Goal: Book appointment/travel/reservation

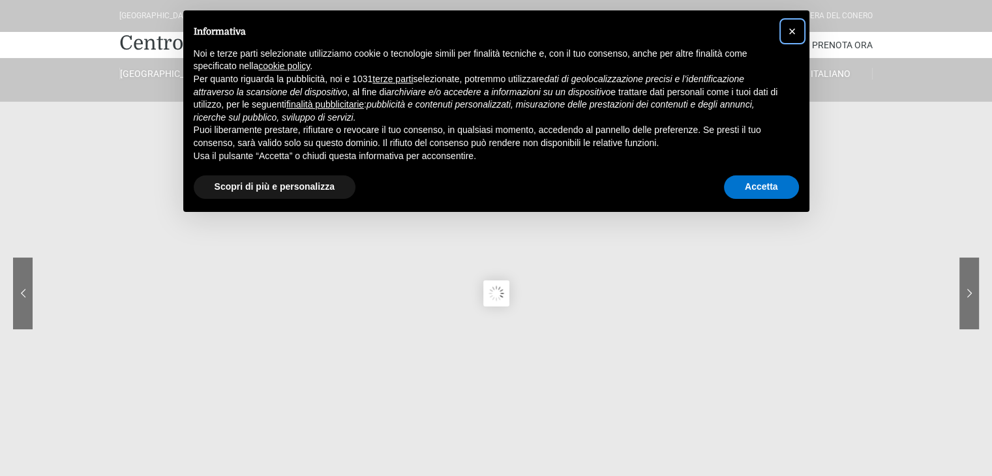
click at [794, 32] on span "×" at bounding box center [793, 31] width 8 height 14
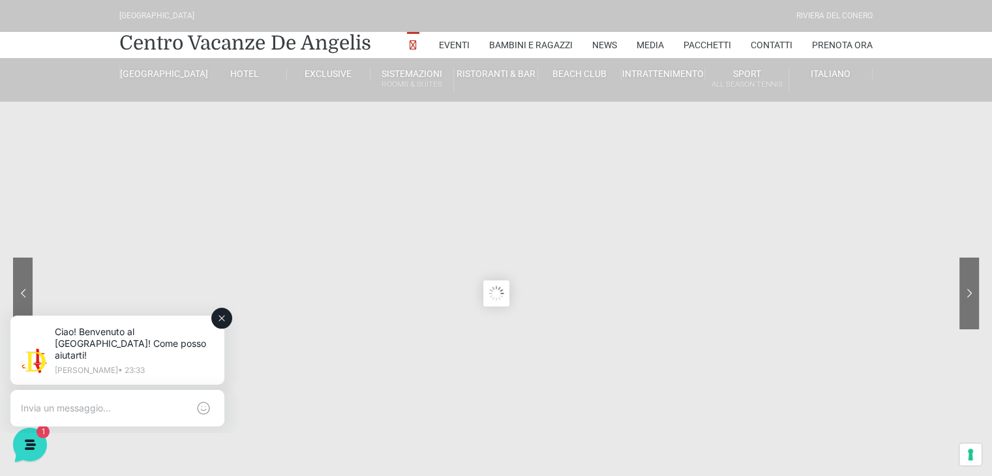
click at [222, 318] on icon at bounding box center [222, 318] width 10 height 10
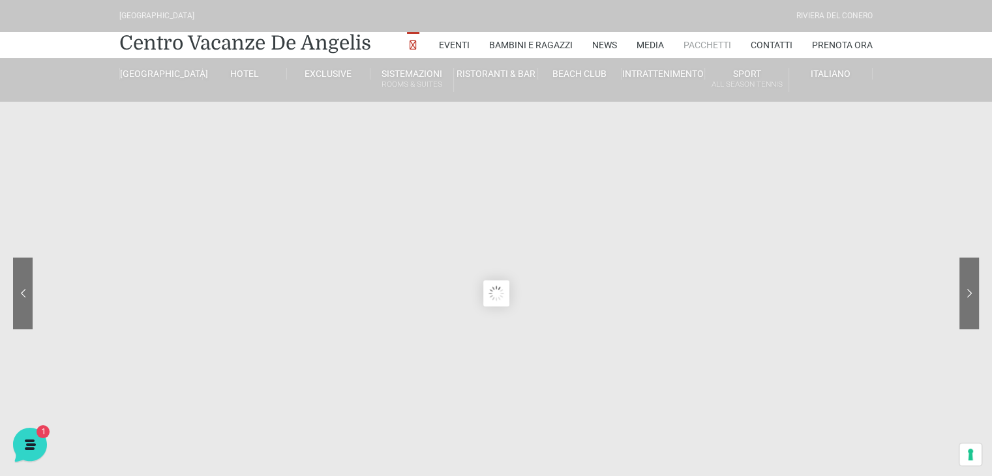
click at [699, 38] on link "Pacchetti" at bounding box center [708, 45] width 48 height 26
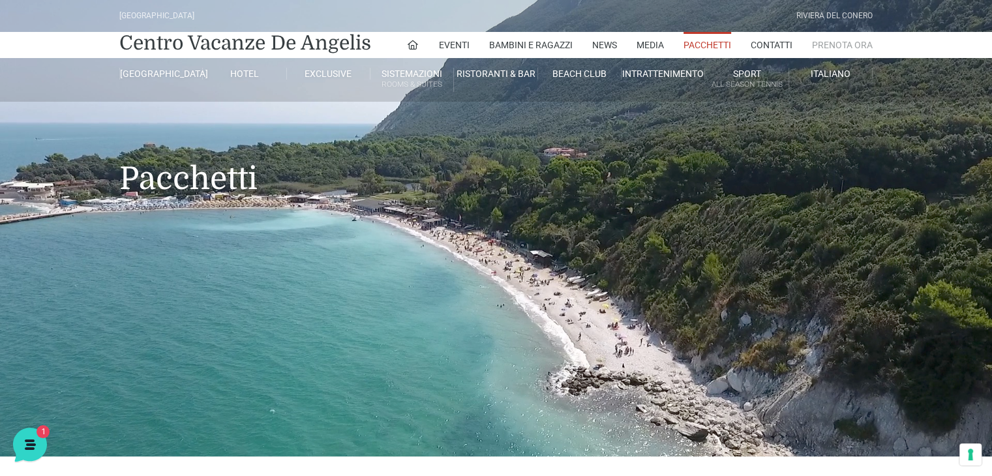
click at [861, 40] on link "Prenota Ora" at bounding box center [842, 45] width 61 height 26
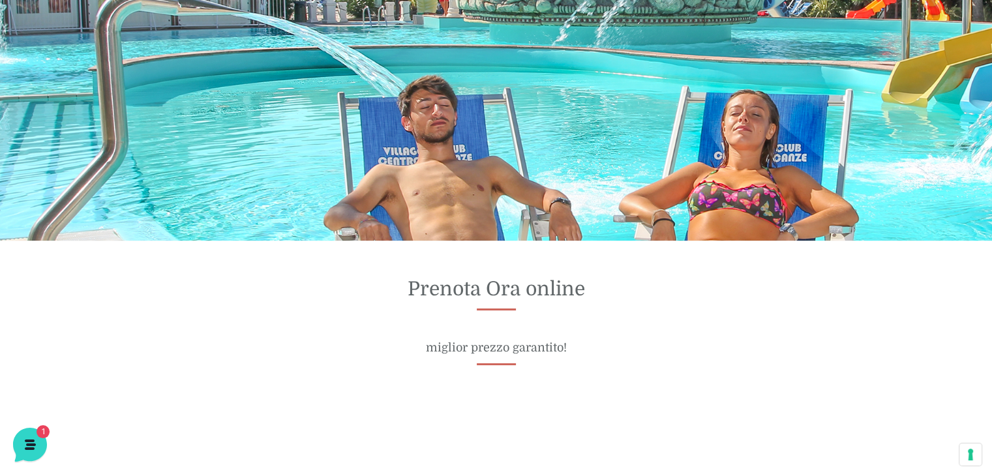
scroll to position [457, 0]
